Goal: Task Accomplishment & Management: Use online tool/utility

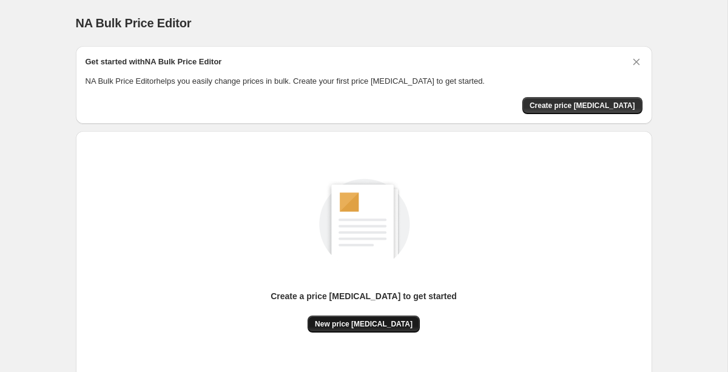
click at [342, 326] on span "New price [MEDICAL_DATA]" at bounding box center [364, 324] width 98 height 10
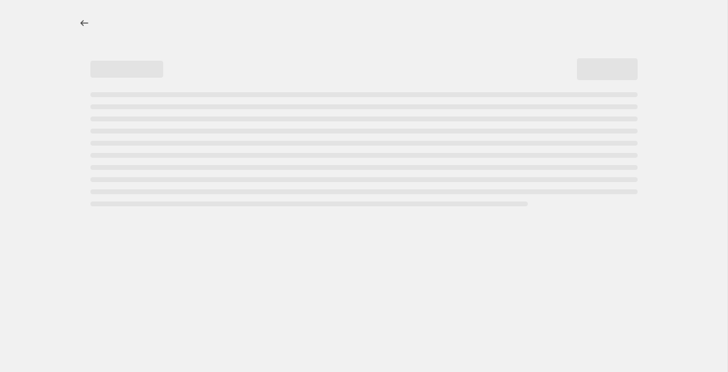
select select "percentage"
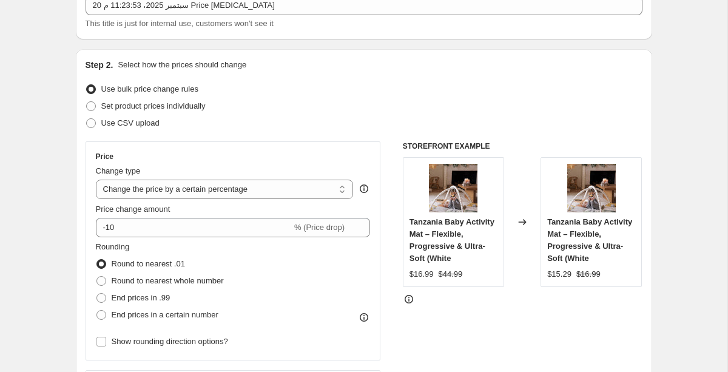
scroll to position [108, 0]
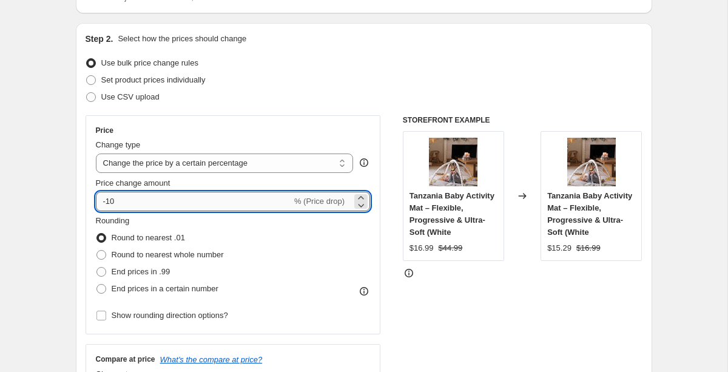
click at [133, 206] on input "-10" at bounding box center [194, 201] width 196 height 19
type input "-1"
click at [346, 38] on div "Step 2. Select how the prices should change" at bounding box center [363, 39] width 557 height 12
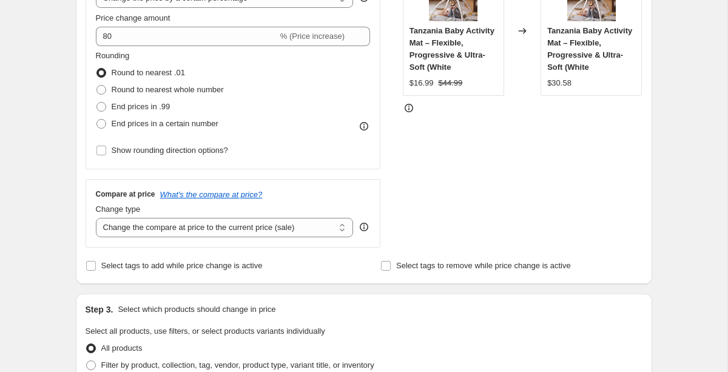
scroll to position [272, 0]
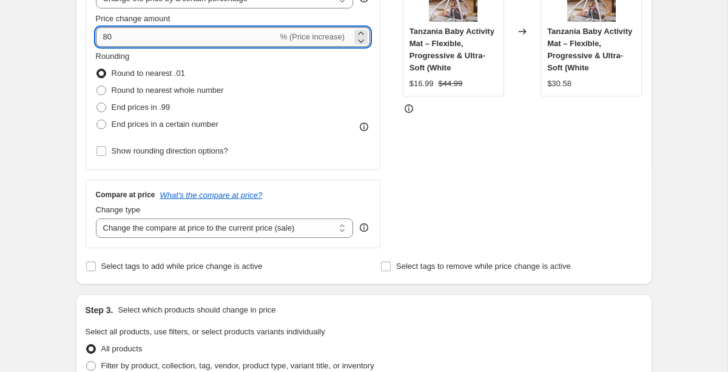
click at [103, 39] on input "80" at bounding box center [187, 36] width 182 height 19
type input "-80"
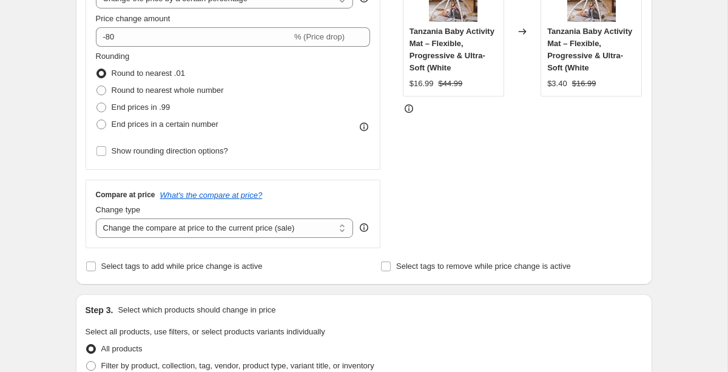
click at [61, 60] on div "Create new price change job. This page is ready Create new price change job Dra…" at bounding box center [363, 338] width 605 height 1220
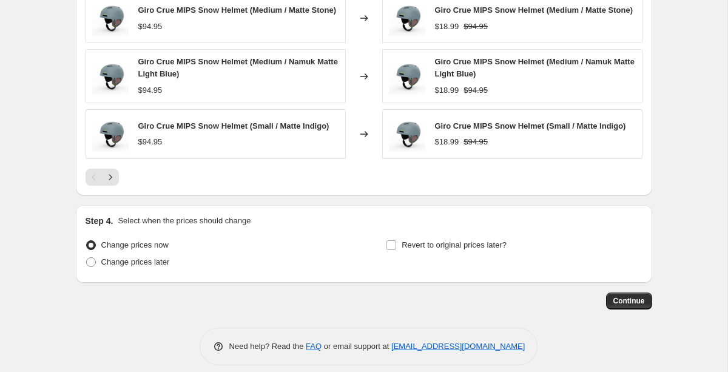
scroll to position [856, 0]
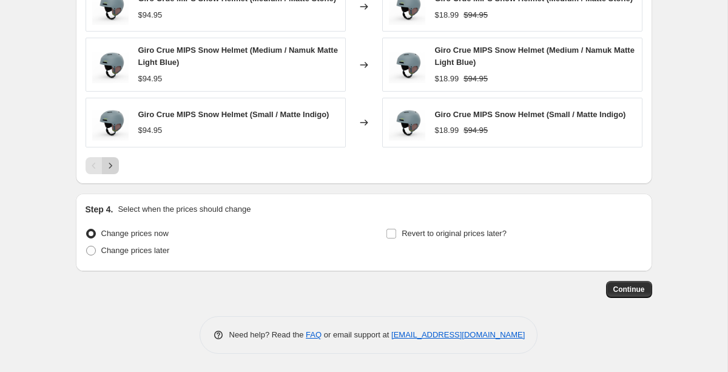
click at [117, 169] on button "Next" at bounding box center [110, 165] width 17 height 17
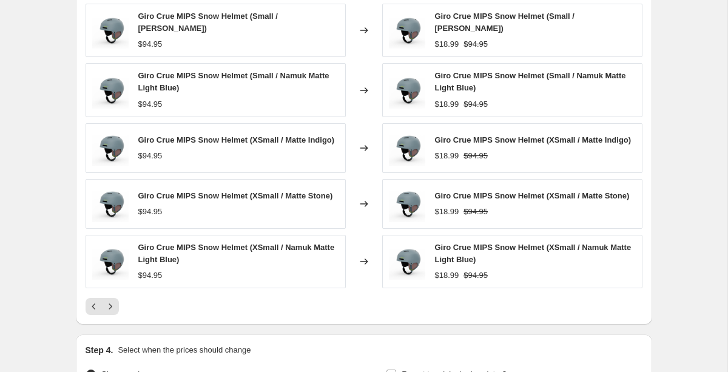
scroll to position [726, 0]
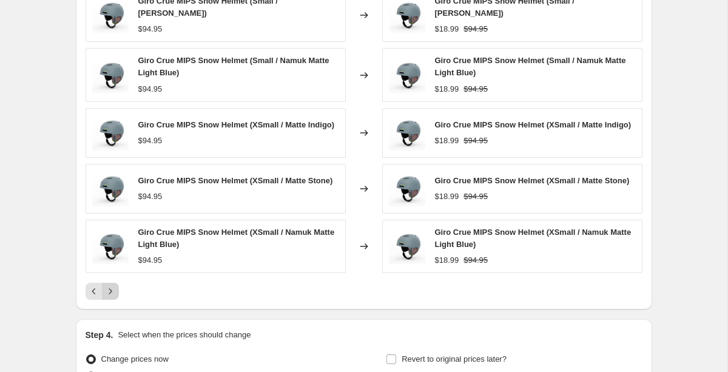
click at [109, 297] on icon "Next" at bounding box center [110, 291] width 12 height 12
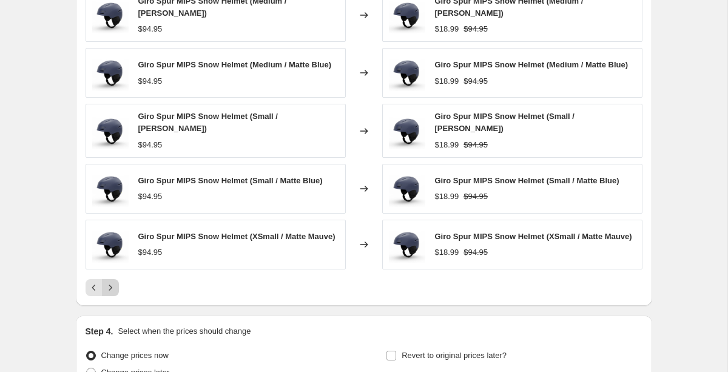
click at [110, 289] on icon "Next" at bounding box center [110, 286] width 3 height 5
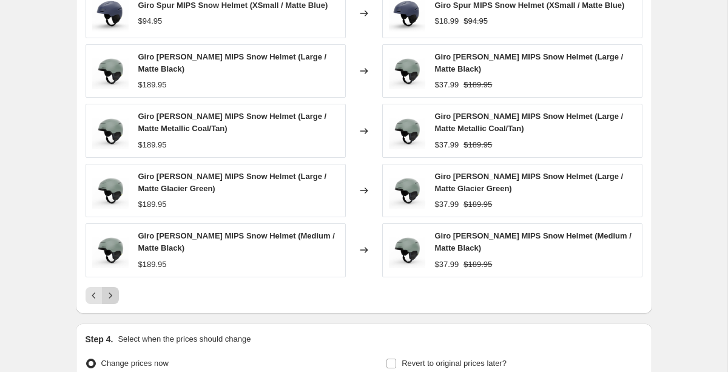
click at [110, 289] on icon "Next" at bounding box center [110, 295] width 12 height 12
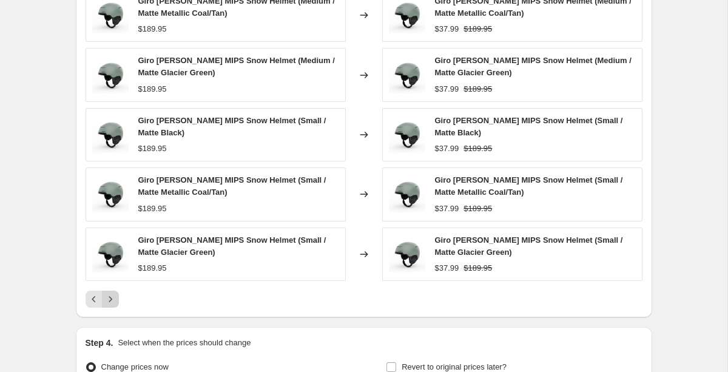
click at [110, 295] on icon "Next" at bounding box center [110, 299] width 12 height 12
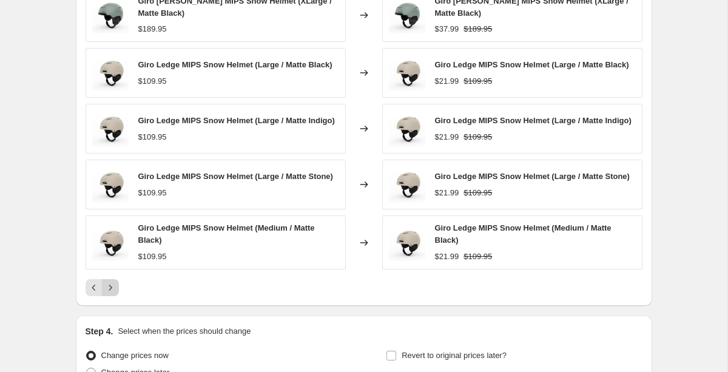
click at [110, 293] on icon "Next" at bounding box center [110, 287] width 12 height 12
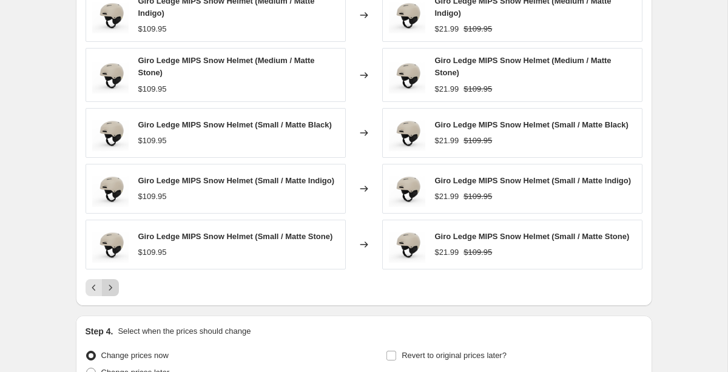
click at [110, 293] on icon "Next" at bounding box center [110, 287] width 12 height 12
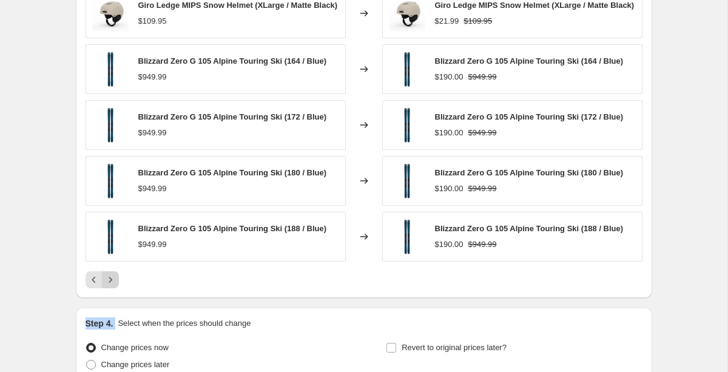
click at [110, 296] on div "PRICE CHANGE PREVIEW Over 250 product variants would be affected by this price …" at bounding box center [364, 122] width 576 height 351
click at [110, 292] on div "PRICE CHANGE PREVIEW Over 250 product variants would be affected by this price …" at bounding box center [364, 122] width 576 height 351
click at [110, 285] on icon "Next" at bounding box center [110, 279] width 12 height 12
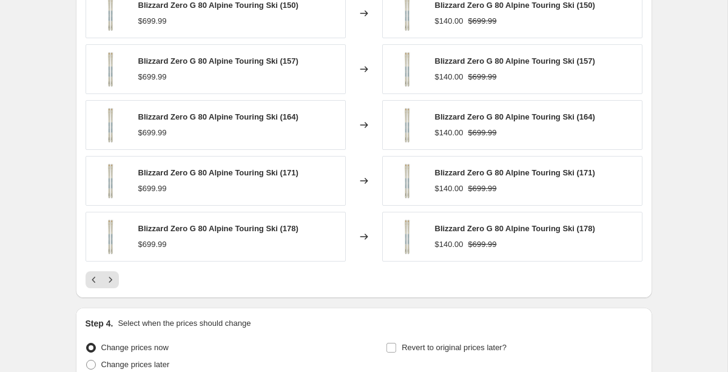
scroll to position [840, 0]
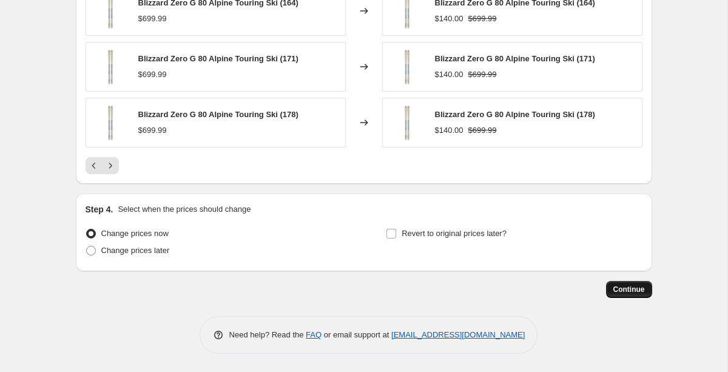
click at [634, 292] on span "Continue" at bounding box center [629, 289] width 32 height 10
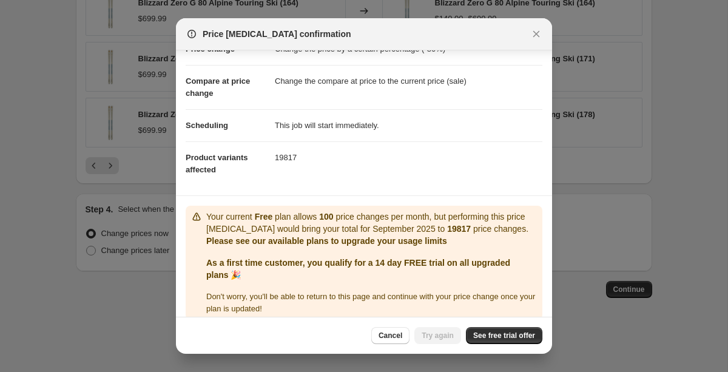
scroll to position [64, 0]
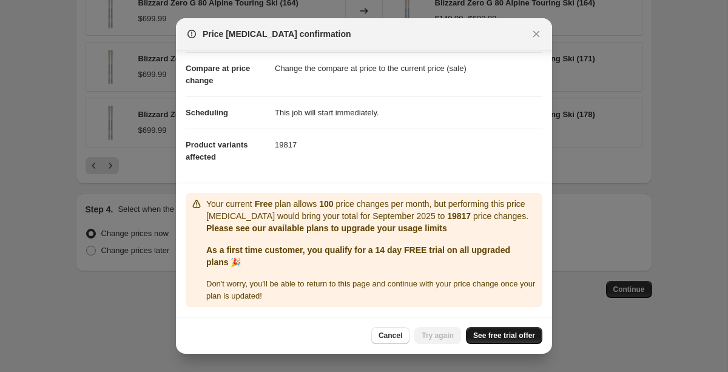
click at [492, 336] on span "See free trial offer" at bounding box center [504, 335] width 62 height 10
click at [431, 340] on button "Try again" at bounding box center [437, 335] width 47 height 17
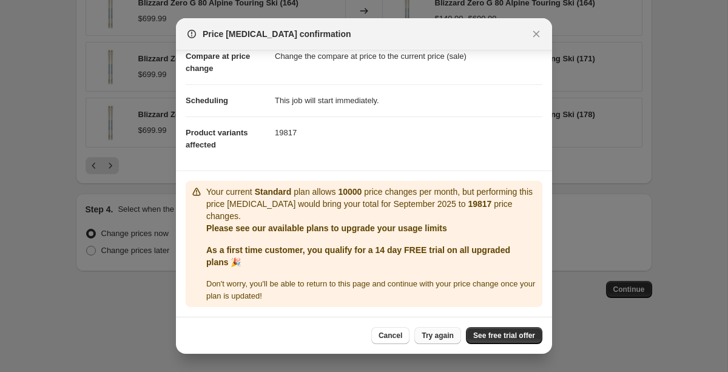
click at [431, 329] on button "Try again" at bounding box center [437, 335] width 47 height 17
click at [429, 333] on span "Try again" at bounding box center [437, 335] width 32 height 10
click at [431, 333] on span "Try again" at bounding box center [437, 335] width 32 height 10
click at [498, 340] on span "See free trial offer" at bounding box center [504, 335] width 62 height 10
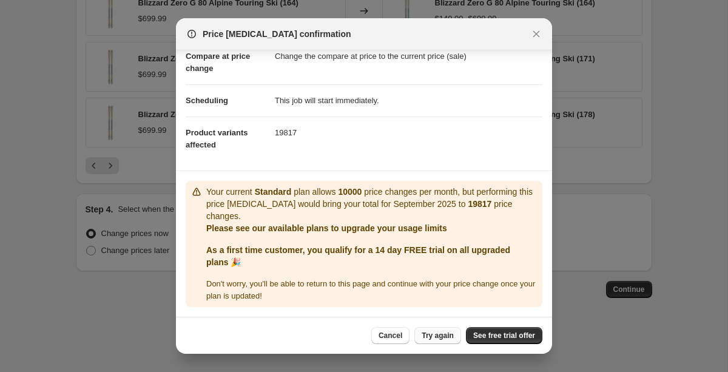
click at [426, 331] on span "Try again" at bounding box center [437, 335] width 32 height 10
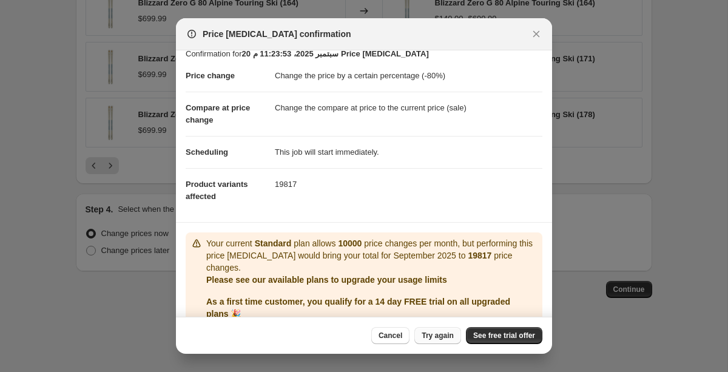
scroll to position [0, 0]
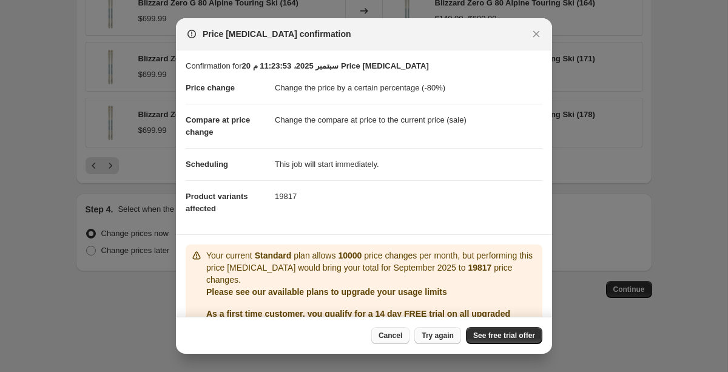
click at [394, 342] on button "Cancel" at bounding box center [390, 335] width 38 height 17
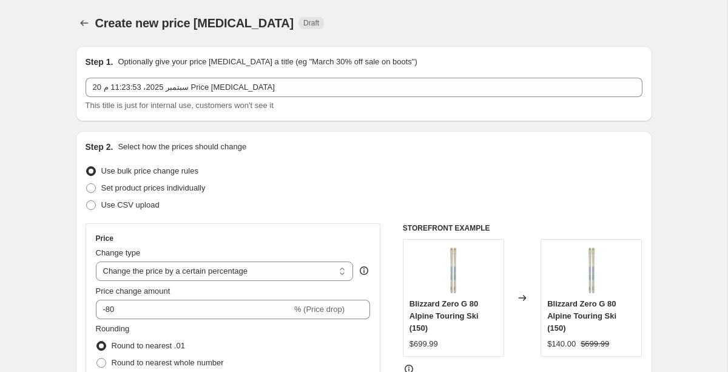
scroll to position [840, 0]
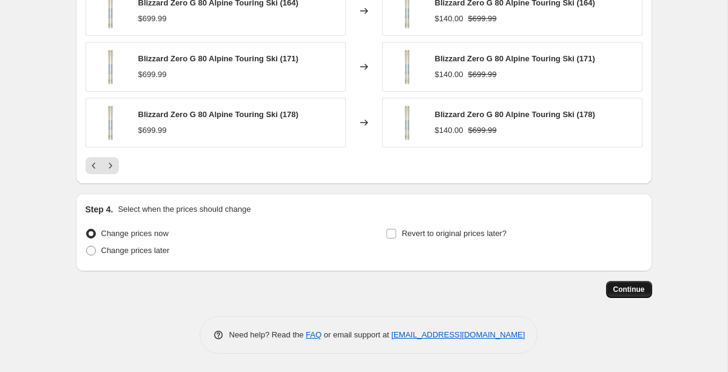
click at [628, 295] on button "Continue" at bounding box center [629, 289] width 46 height 17
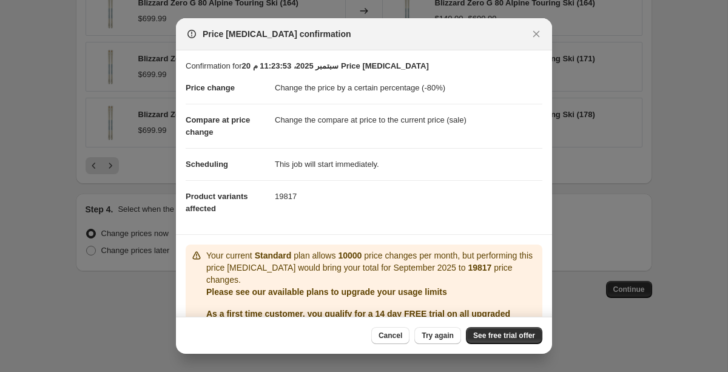
scroll to position [64, 0]
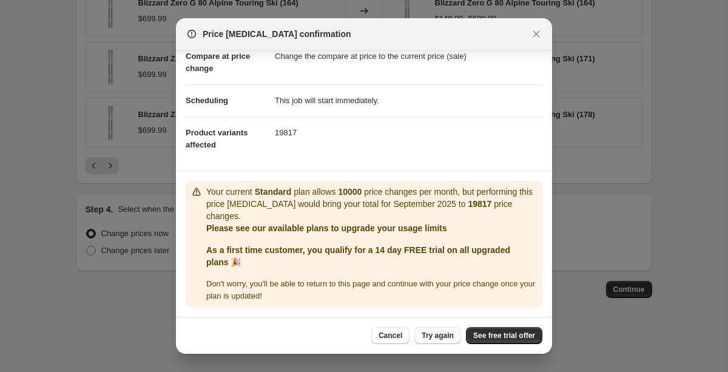
click at [438, 335] on span "Try again" at bounding box center [437, 335] width 32 height 10
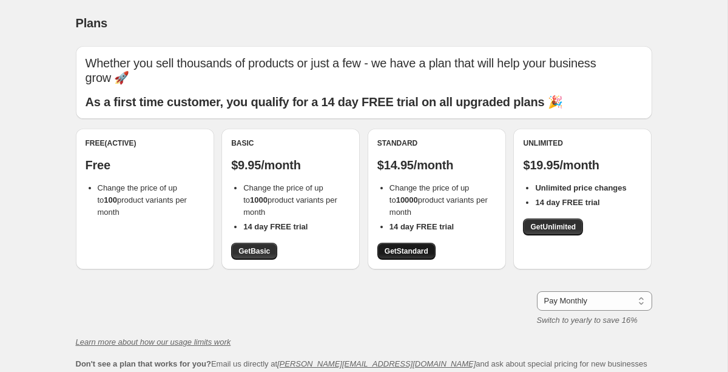
click at [417, 246] on span "Get Standard" at bounding box center [406, 251] width 44 height 10
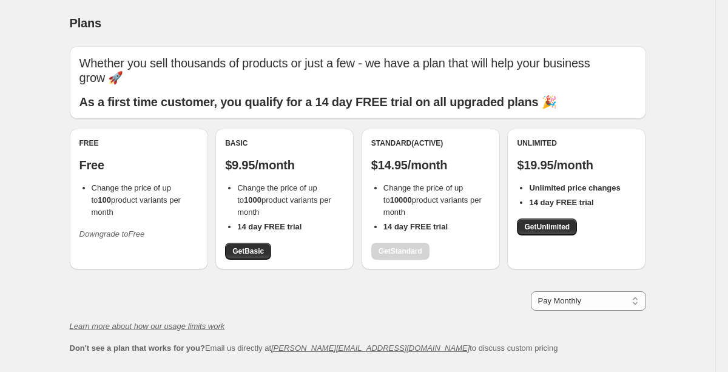
scroll to position [66, 0]
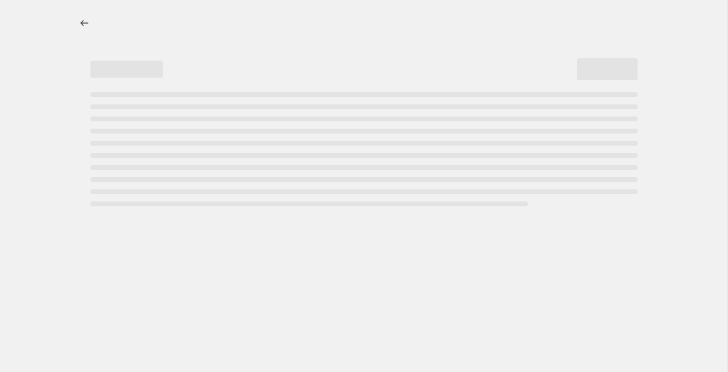
select select "percentage"
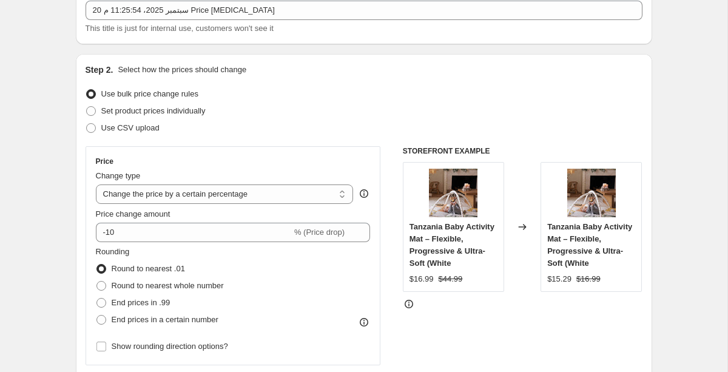
scroll to position [126, 0]
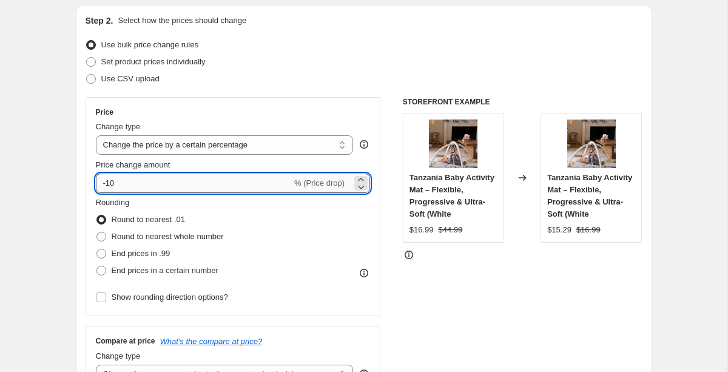
click at [130, 181] on input "-10" at bounding box center [194, 182] width 196 height 19
type input "-80"
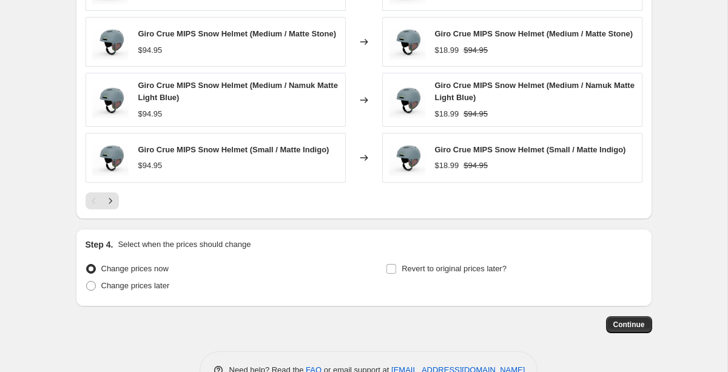
scroll to position [856, 0]
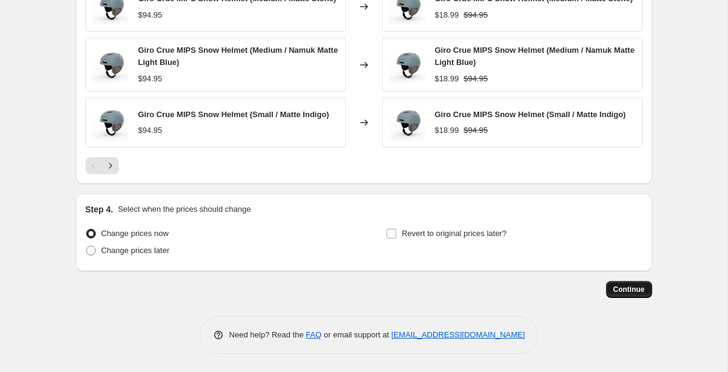
click at [625, 297] on button "Continue" at bounding box center [629, 289] width 46 height 17
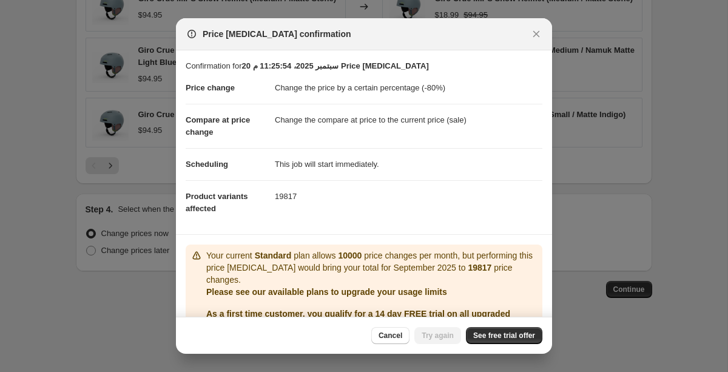
scroll to position [64, 0]
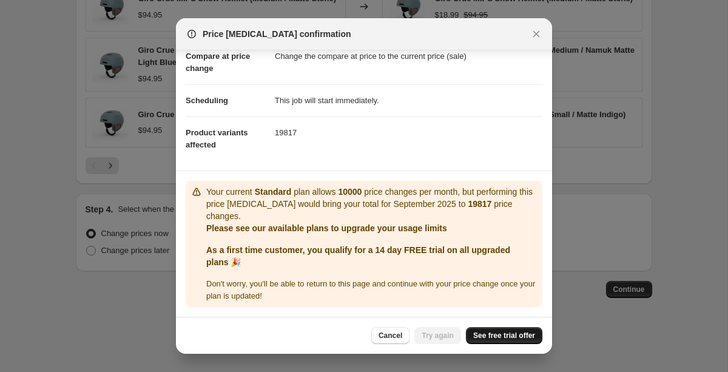
click at [494, 338] on span "See free trial offer" at bounding box center [504, 335] width 62 height 10
click at [447, 334] on span "Try again" at bounding box center [437, 335] width 32 height 10
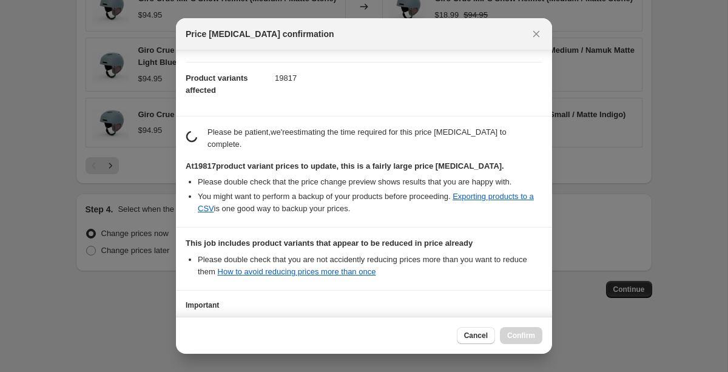
scroll to position [218, 0]
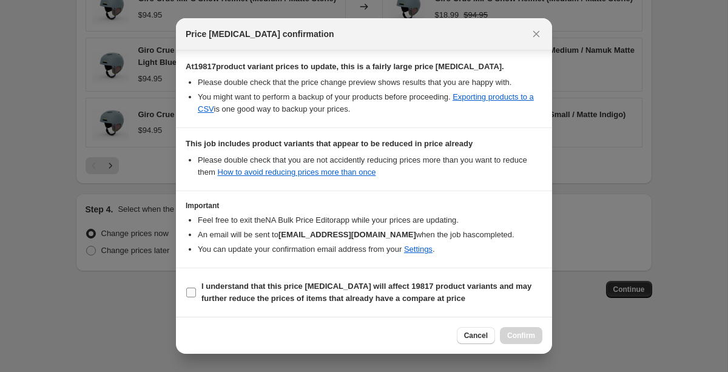
click at [282, 284] on b "I understand that this price change job will affect 19817 product variants and …" at bounding box center [366, 291] width 330 height 21
click at [196, 287] on input "I understand that this price change job will affect 19817 product variants and …" at bounding box center [191, 292] width 10 height 10
checkbox input "true"
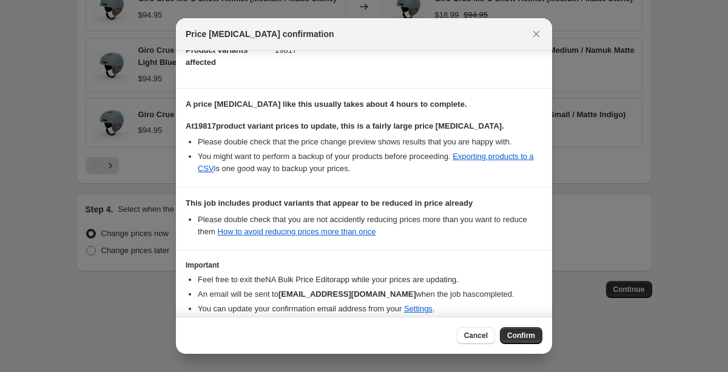
scroll to position [206, 0]
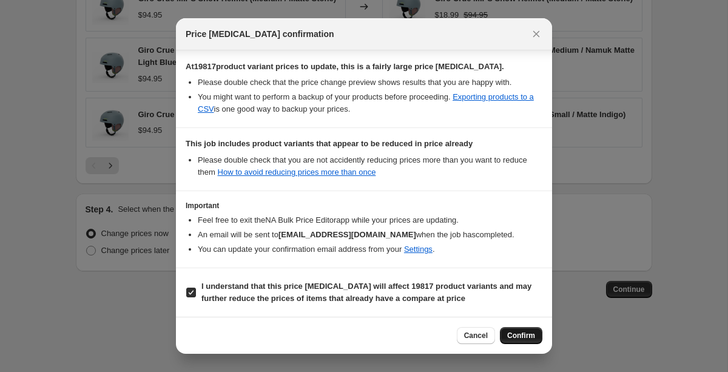
click at [512, 339] on span "Confirm" at bounding box center [521, 335] width 28 height 10
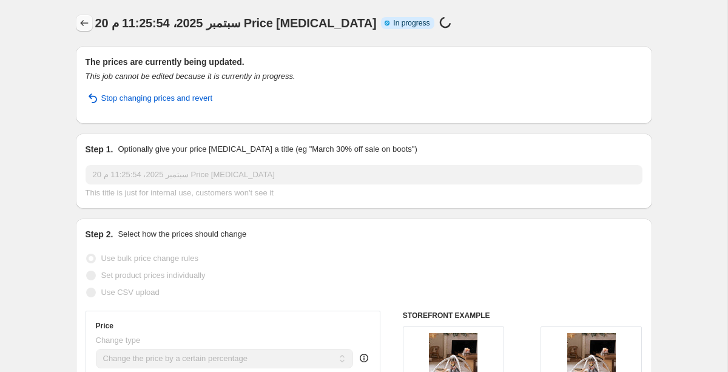
click at [90, 22] on button "Price change jobs" at bounding box center [84, 23] width 17 height 17
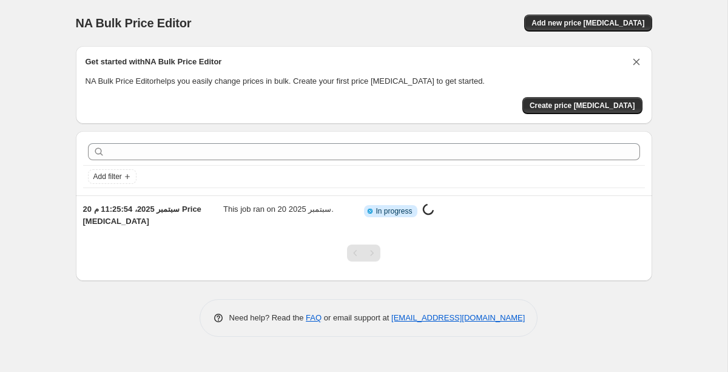
click at [638, 60] on icon "Dismiss card" at bounding box center [635, 62] width 7 height 7
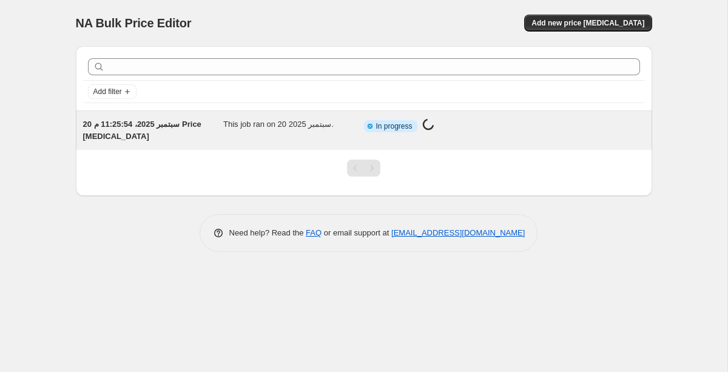
click at [153, 134] on div "20 سبتمبر 2025، 11:25:54 م Price change job" at bounding box center [153, 130] width 141 height 24
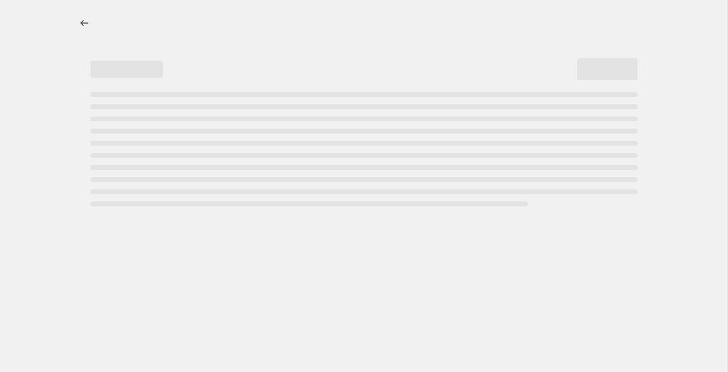
select select "percentage"
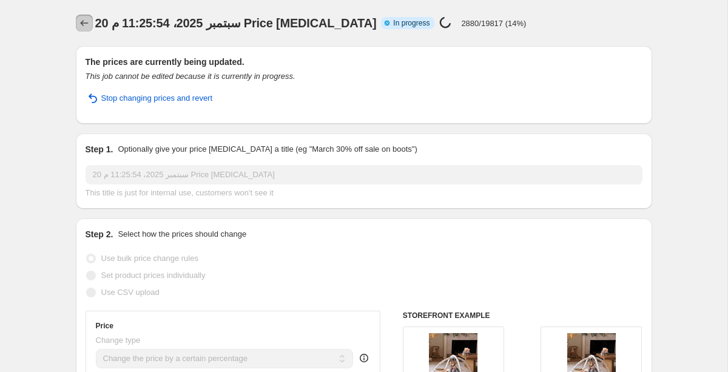
click at [82, 17] on icon "Price change jobs" at bounding box center [84, 23] width 12 height 12
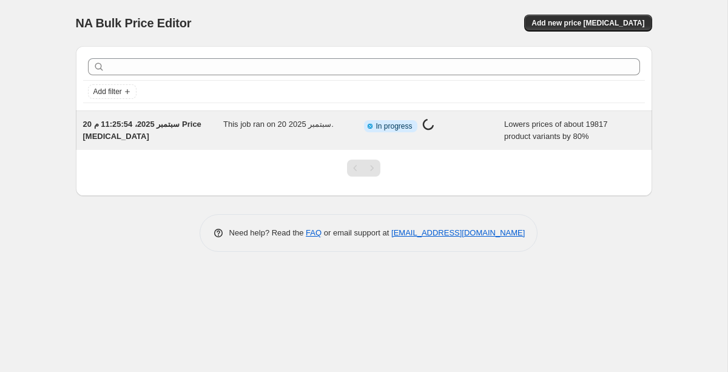
click at [187, 121] on div "20 سبتمبر 2025، 11:25:54 م Price change job" at bounding box center [153, 130] width 141 height 24
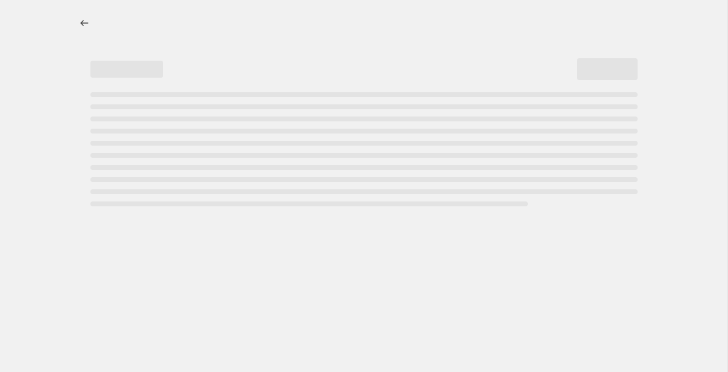
select select "percentage"
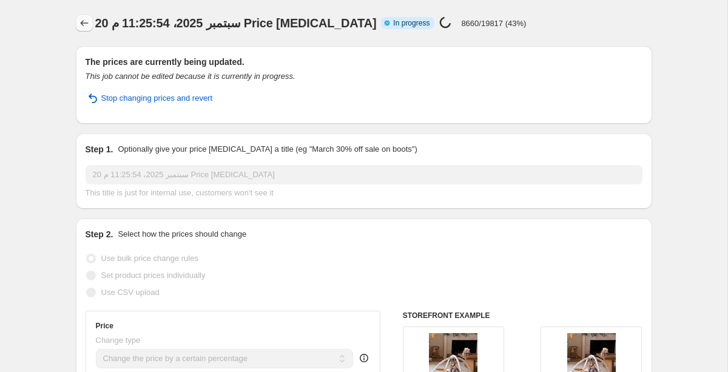
click at [85, 25] on icon "Price change jobs" at bounding box center [84, 23] width 12 height 12
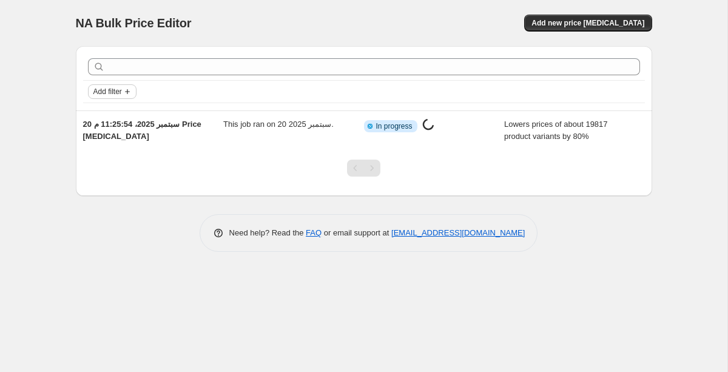
click at [106, 95] on span "Add filter" at bounding box center [107, 92] width 28 height 10
click at [250, 2] on div "NA Bulk Price Editor. This page is ready NA Bulk Price Editor Add new price cha…" at bounding box center [364, 23] width 576 height 46
click at [589, 24] on span "Add new price change job" at bounding box center [587, 23] width 113 height 10
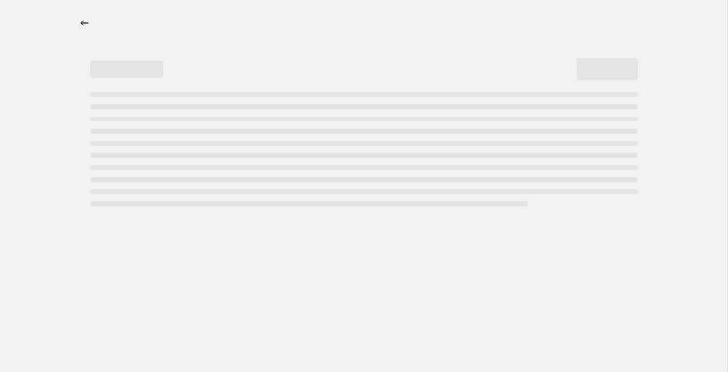
select select "percentage"
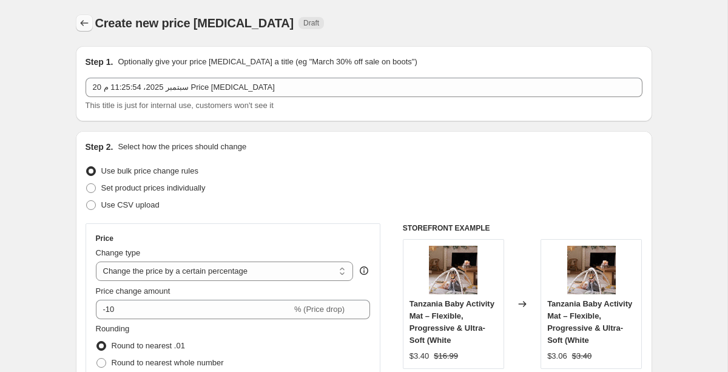
click at [82, 21] on icon "Price change jobs" at bounding box center [84, 23] width 12 height 12
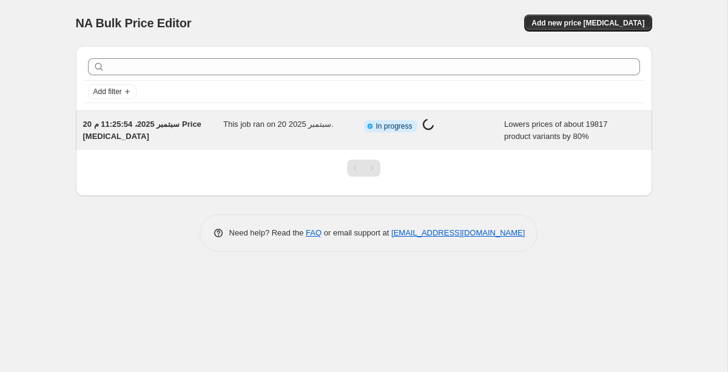
click at [301, 129] on div "This job ran on 20 سبتمبر 2025." at bounding box center [293, 130] width 141 height 24
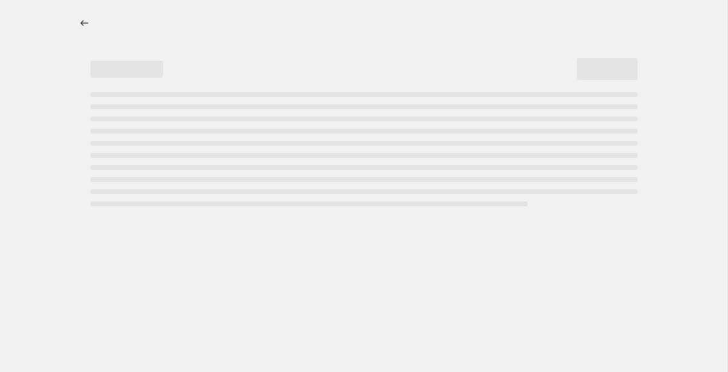
select select "percentage"
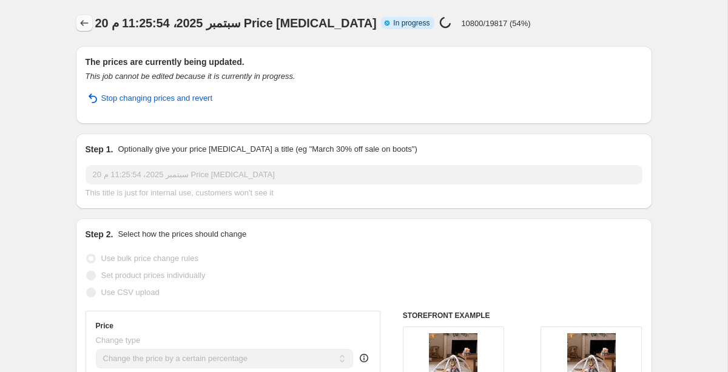
click at [84, 22] on icon "Price change jobs" at bounding box center [84, 23] width 12 height 12
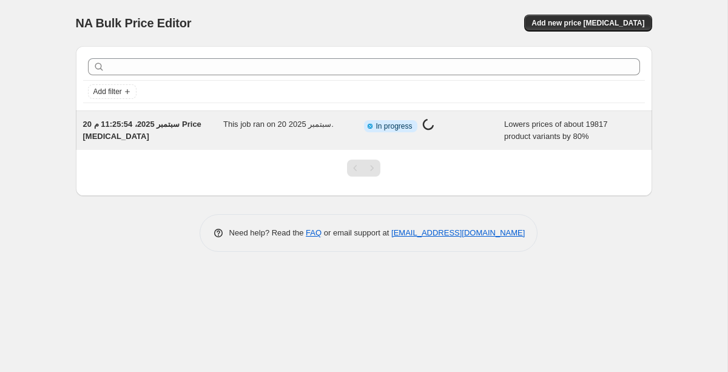
click at [313, 121] on span "This job ran on 20 سبتمبر 2025." at bounding box center [278, 123] width 110 height 9
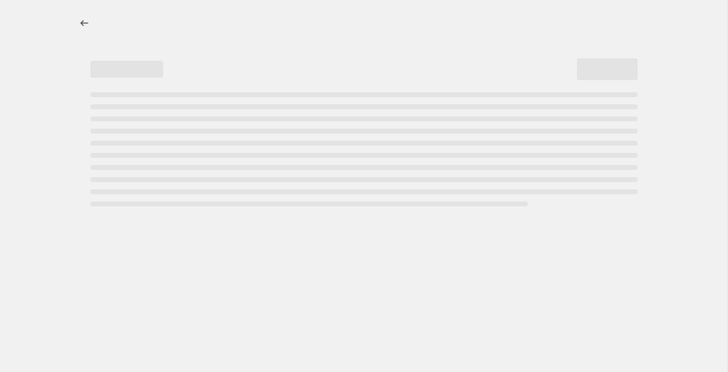
select select "percentage"
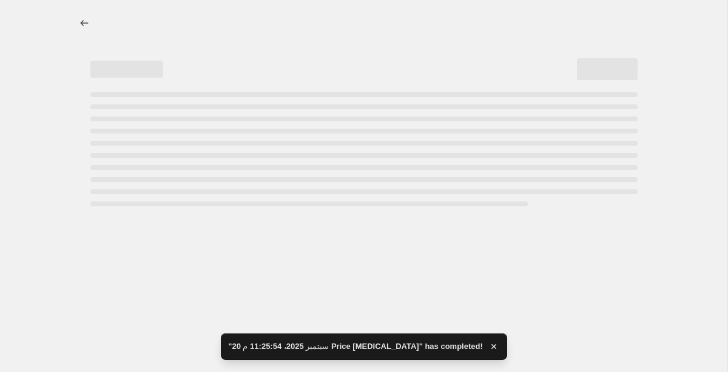
select select "percentage"
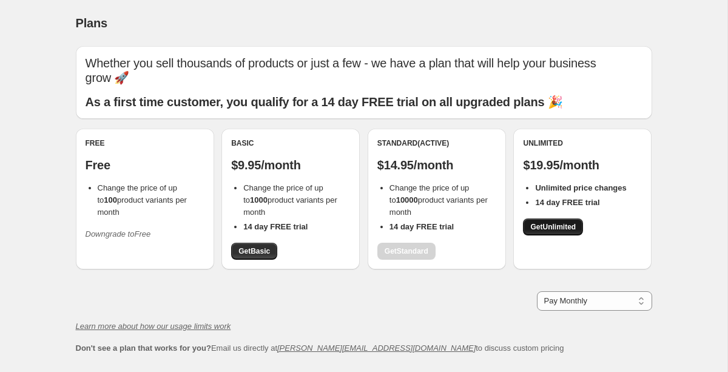
click at [557, 222] on span "Get Unlimited" at bounding box center [552, 227] width 45 height 10
